Goal: Task Accomplishment & Management: Use online tool/utility

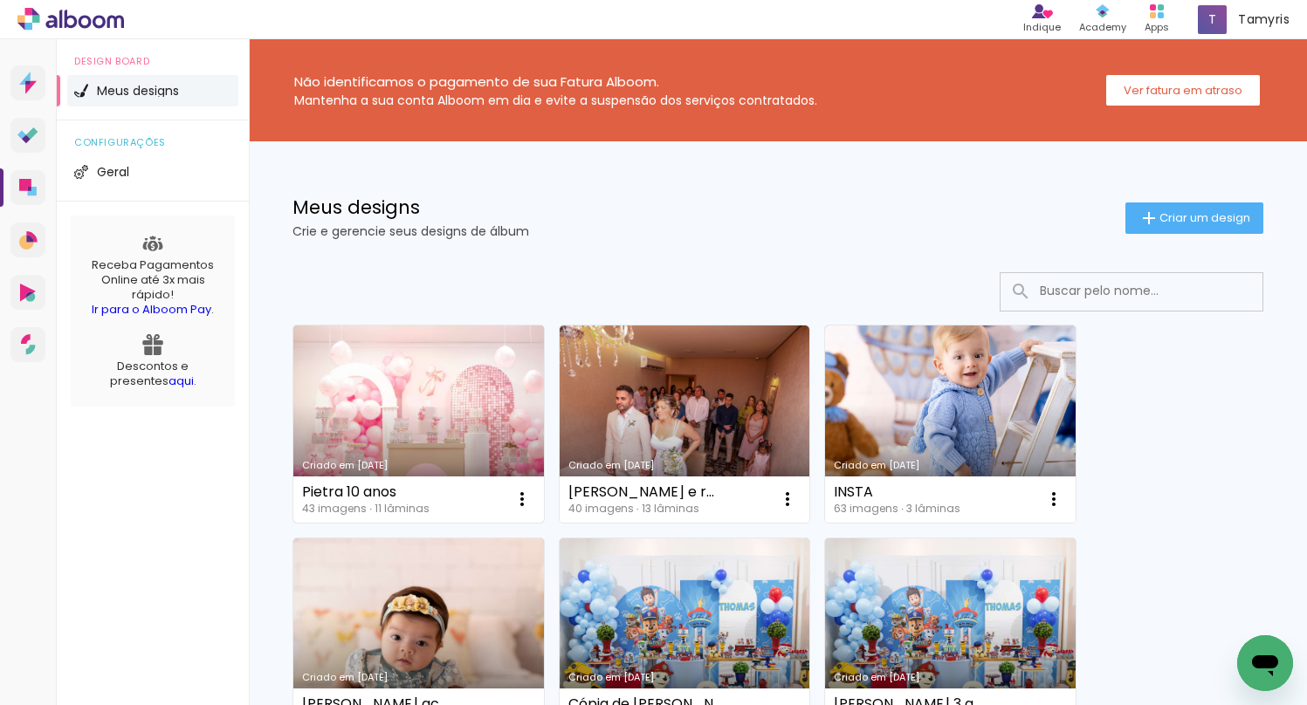
click at [416, 436] on link "Criado em [DATE]" at bounding box center [418, 424] width 250 height 197
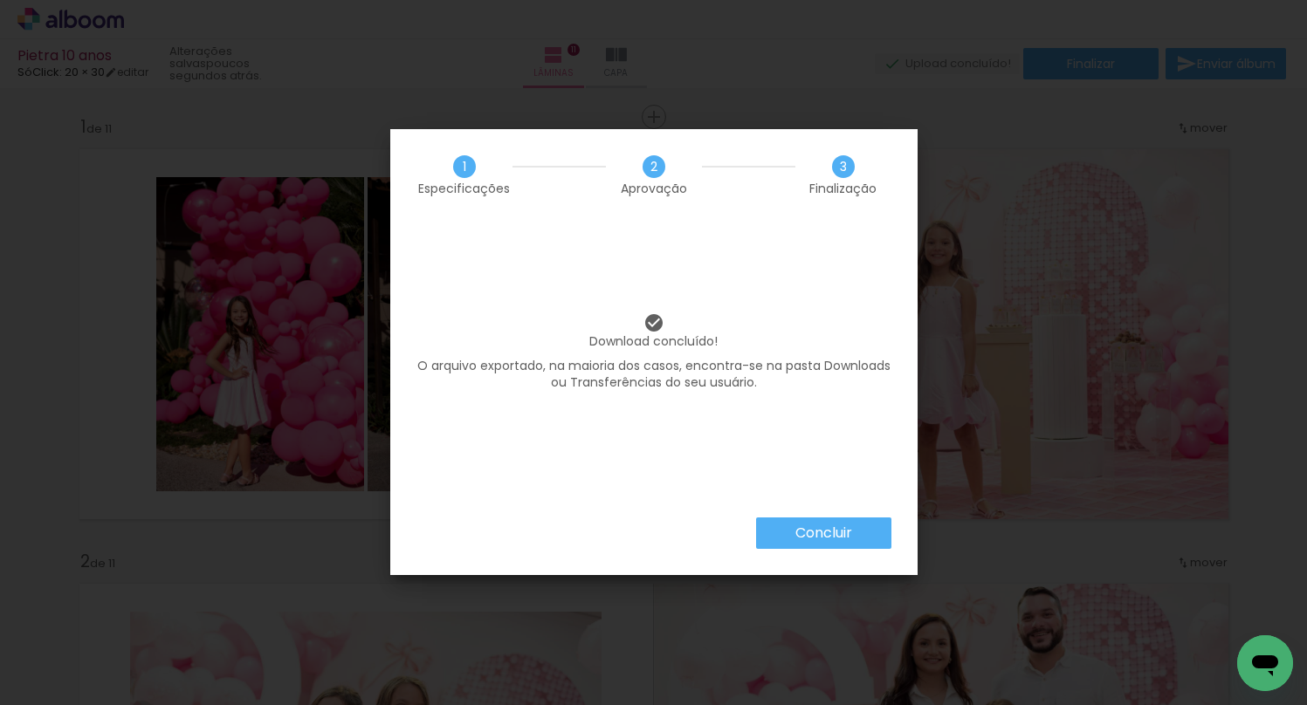
scroll to position [0, 3045]
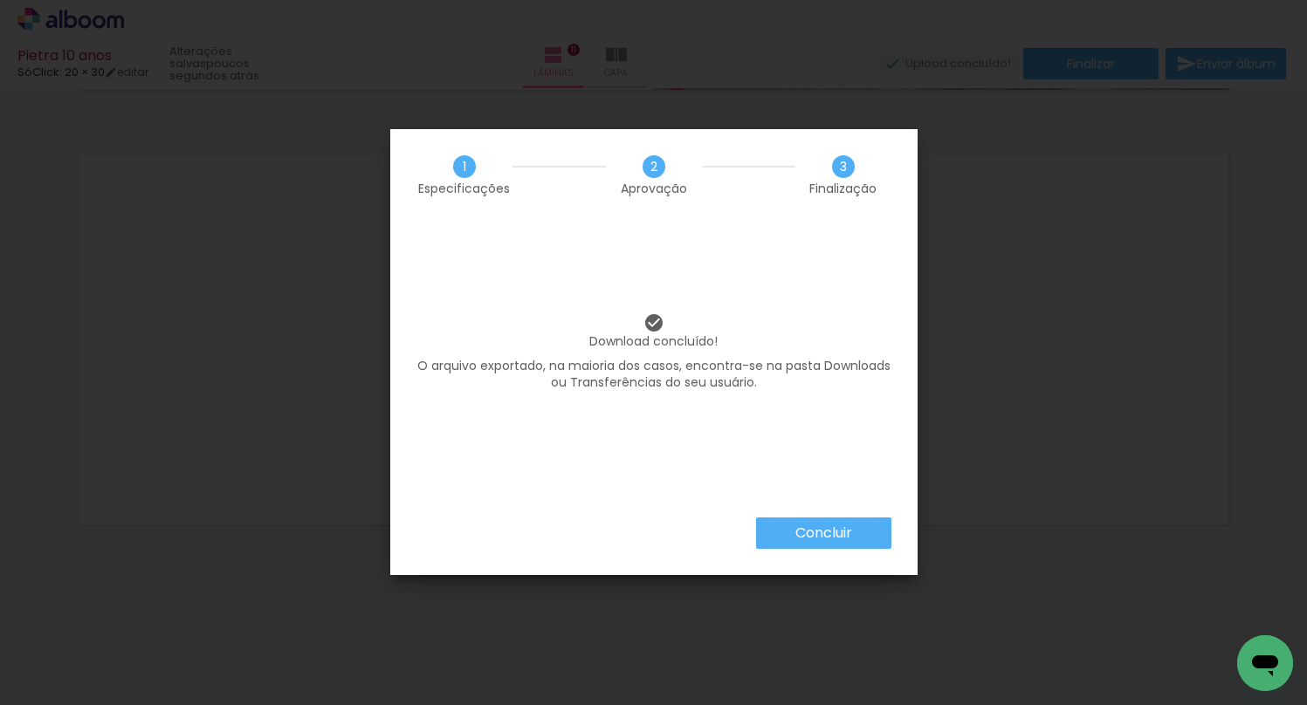
click at [0, 0] on slot "Concluir" at bounding box center [0, 0] width 0 height 0
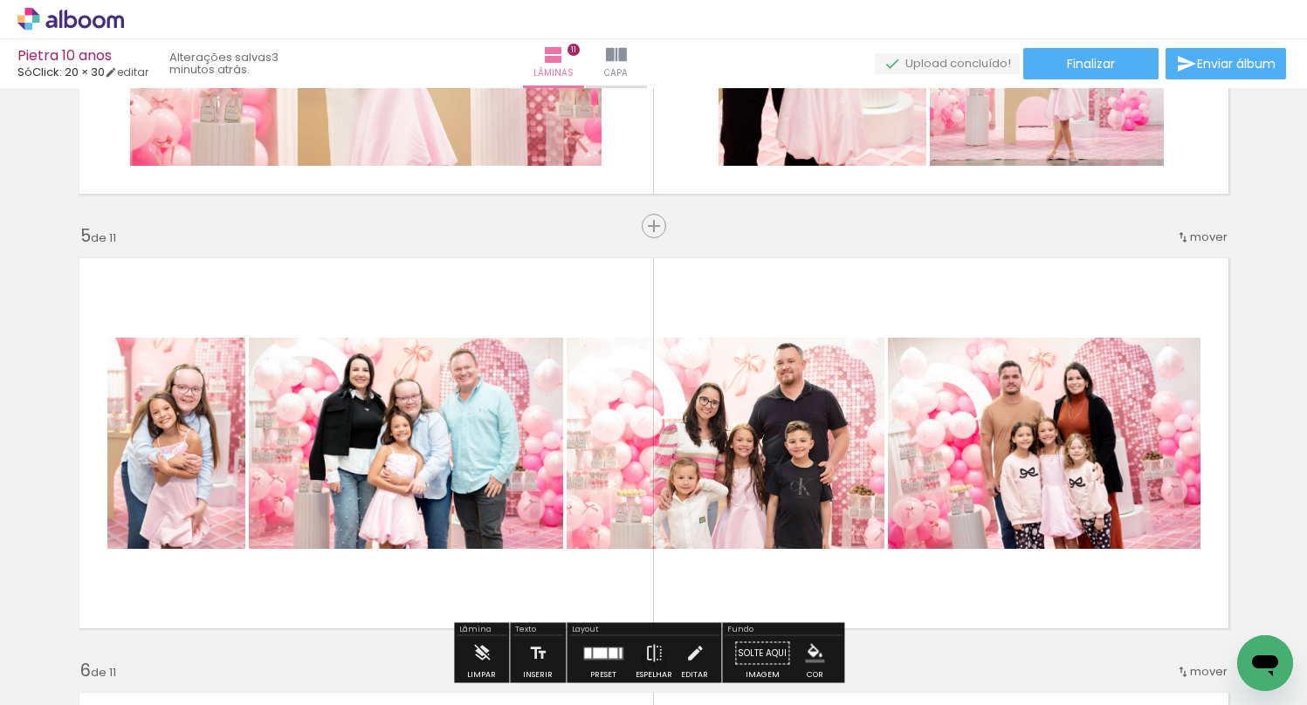
scroll to position [0, 0]
